Goal: Task Accomplishment & Management: Complete application form

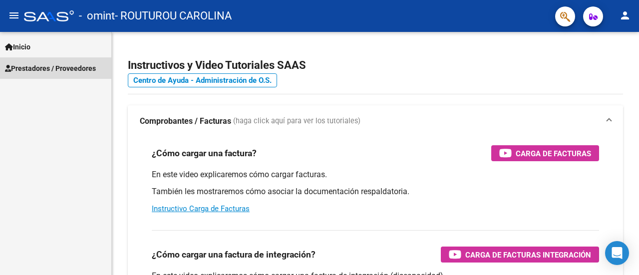
click at [48, 69] on span "Prestadores / Proveedores" at bounding box center [50, 68] width 91 height 11
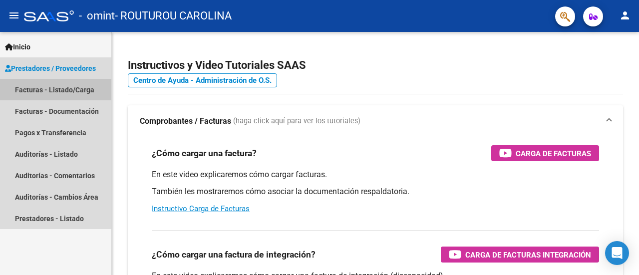
click at [43, 90] on link "Facturas - Listado/Carga" at bounding box center [55, 89] width 111 height 21
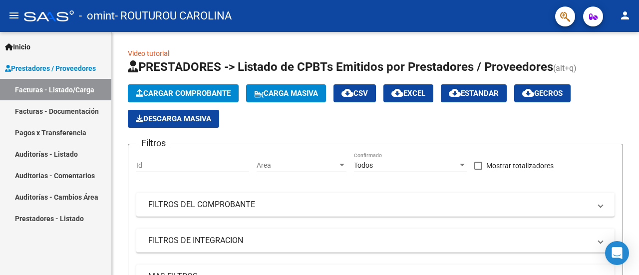
click at [627, 19] on mat-icon "person" at bounding box center [625, 15] width 12 height 12
click at [593, 15] on div at bounding box center [319, 137] width 639 height 275
click at [8, 12] on mat-icon "menu" at bounding box center [14, 15] width 12 height 12
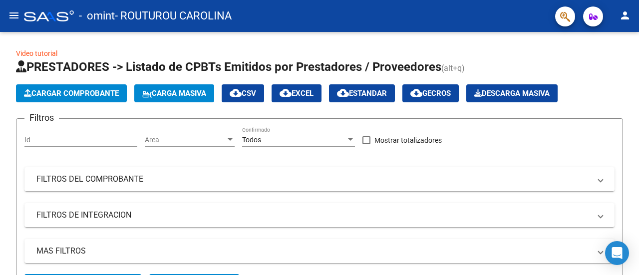
click at [13, 17] on mat-icon "menu" at bounding box center [14, 15] width 12 height 12
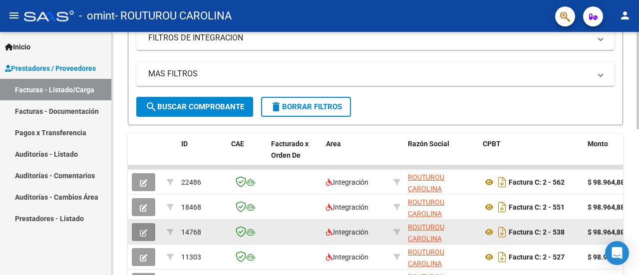
click at [140, 232] on icon "button" at bounding box center [143, 232] width 7 height 7
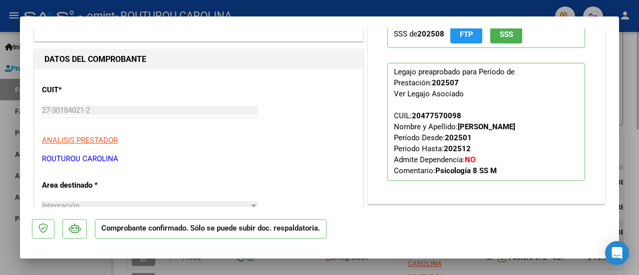
scroll to position [348, 0]
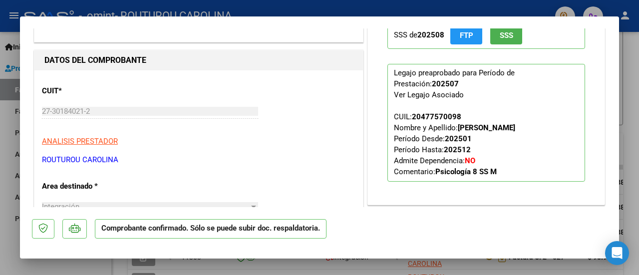
click at [552, 268] on div at bounding box center [319, 137] width 639 height 275
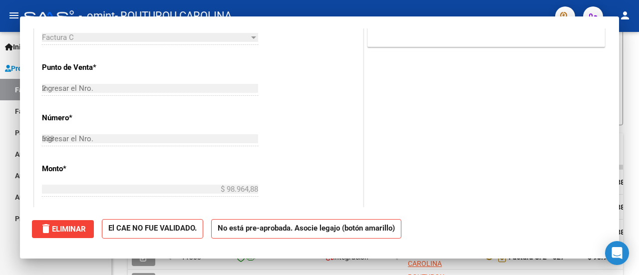
type input "$ 0,00"
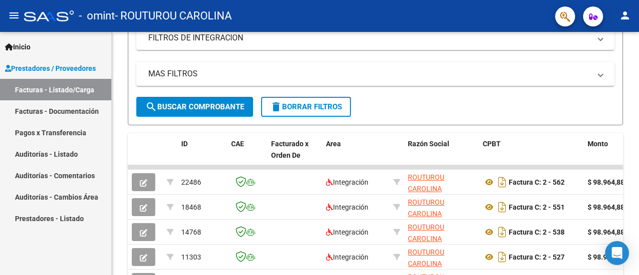
scroll to position [203, 0]
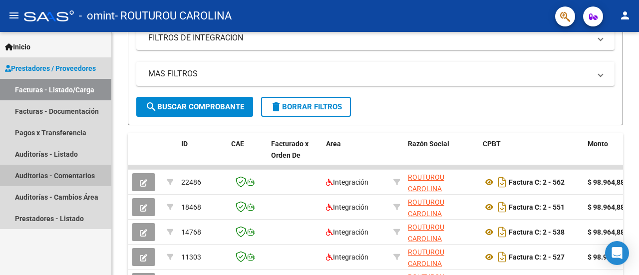
click at [45, 173] on link "Auditorías - Comentarios" at bounding box center [55, 175] width 111 height 21
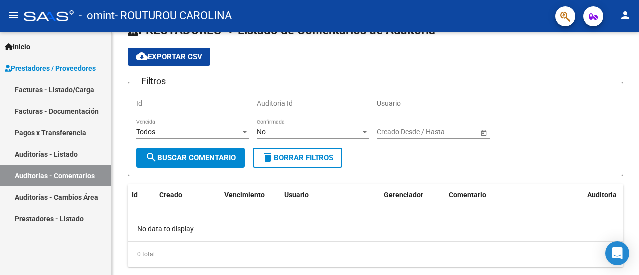
scroll to position [48, 0]
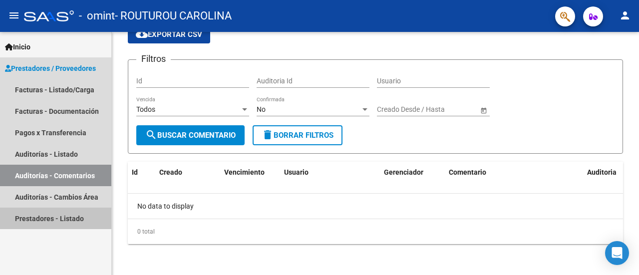
click at [41, 218] on link "Prestadores - Listado" at bounding box center [55, 218] width 111 height 21
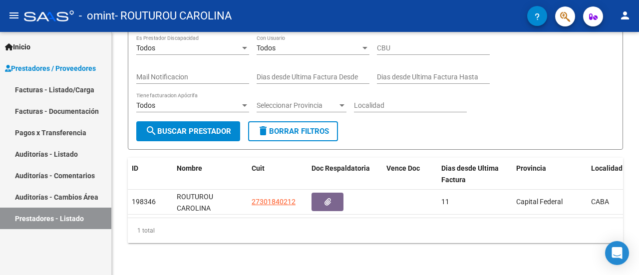
click at [36, 110] on link "Facturas - Documentación" at bounding box center [55, 110] width 111 height 21
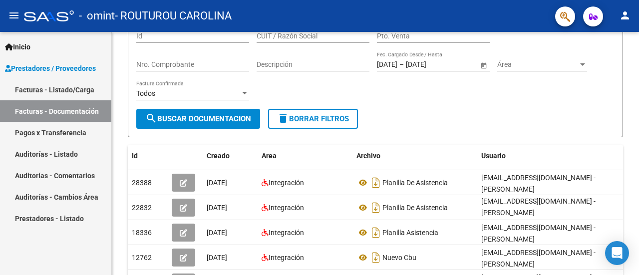
click at [82, 130] on link "Pagos x Transferencia" at bounding box center [55, 132] width 111 height 21
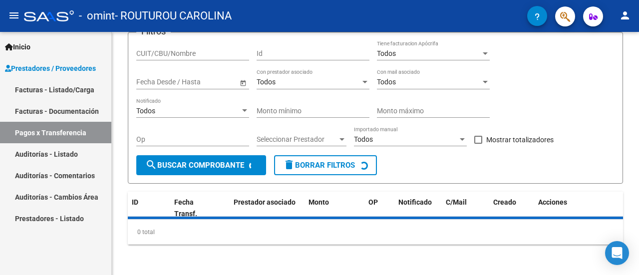
scroll to position [93, 0]
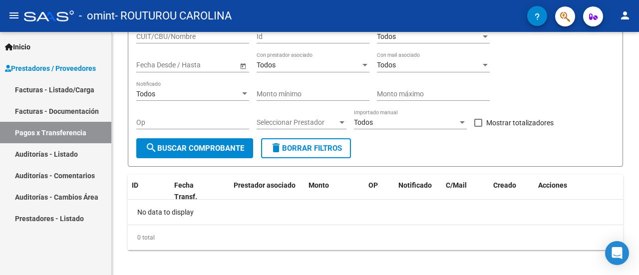
click at [72, 89] on link "Facturas - Listado/Carga" at bounding box center [55, 89] width 111 height 21
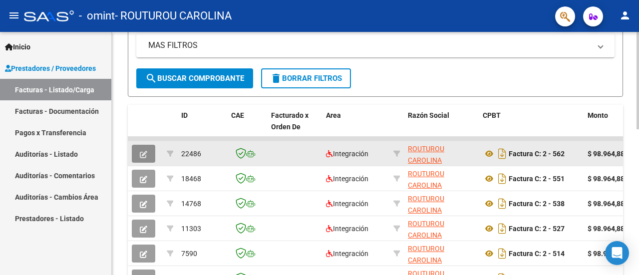
click at [146, 156] on icon "button" at bounding box center [143, 154] width 7 height 7
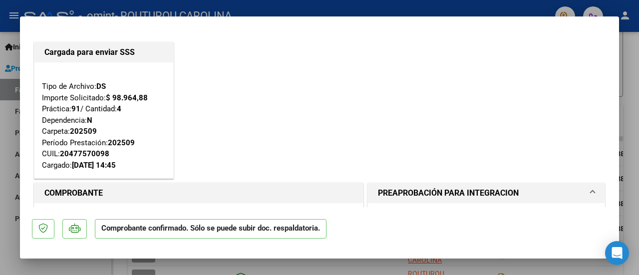
click at [626, 82] on div at bounding box center [319, 137] width 639 height 275
type input "$ 0,00"
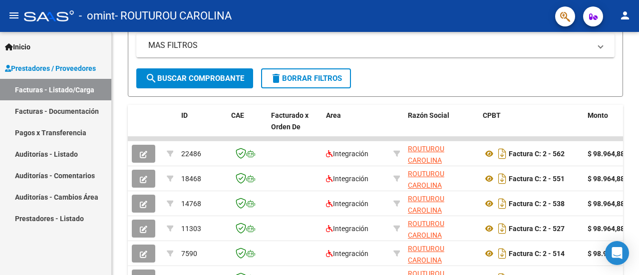
scroll to position [231, 0]
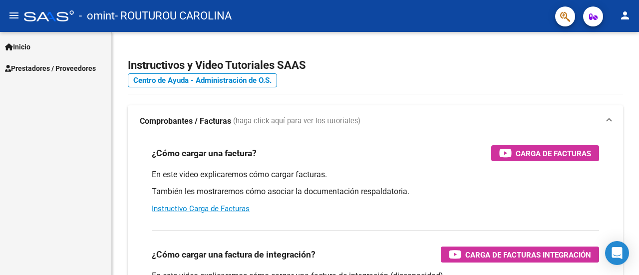
click at [42, 71] on span "Prestadores / Proveedores" at bounding box center [50, 68] width 91 height 11
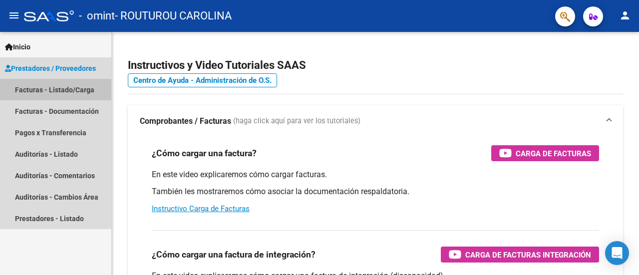
click at [34, 90] on link "Facturas - Listado/Carga" at bounding box center [55, 89] width 111 height 21
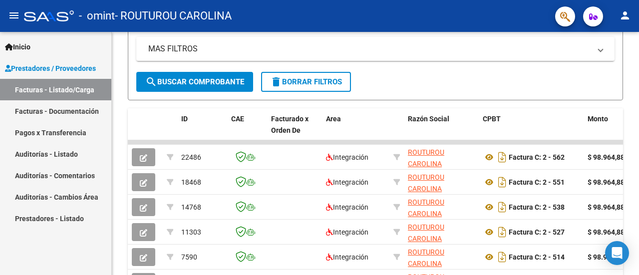
scroll to position [230, 0]
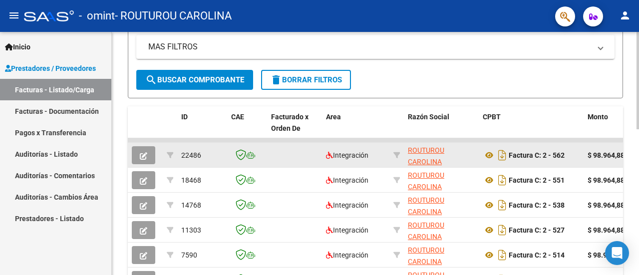
click at [152, 150] on button "button" at bounding box center [143, 155] width 23 height 18
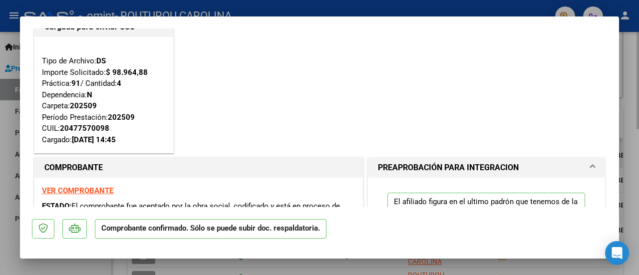
scroll to position [0, 0]
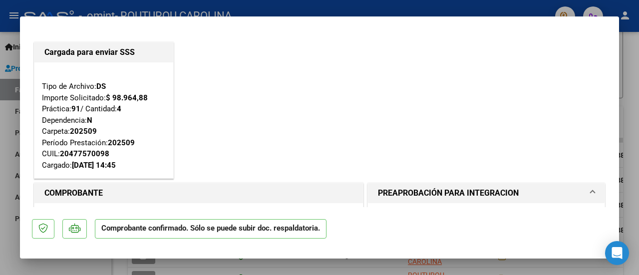
click at [638, 95] on div at bounding box center [319, 137] width 639 height 275
type input "$ 0,00"
